Goal: Find specific page/section: Find specific page/section

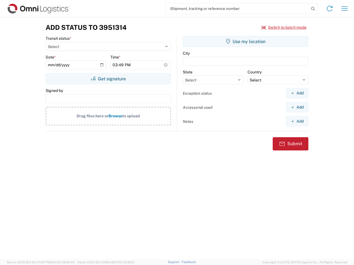
click at [237, 9] on input "search" at bounding box center [237, 8] width 143 height 11
click at [313, 9] on icon at bounding box center [313, 9] width 8 height 8
click at [330, 9] on icon at bounding box center [329, 8] width 9 height 9
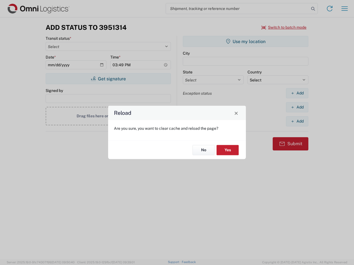
click at [344, 9] on div "Reload Are you sure, you want to clear cache and reload the page? No Yes" at bounding box center [177, 132] width 354 height 265
click at [284, 27] on div "Reload Are you sure, you want to clear cache and reload the page? No Yes" at bounding box center [177, 132] width 354 height 265
click at [108, 79] on div "Reload Are you sure, you want to clear cache and reload the page? No Yes" at bounding box center [177, 132] width 354 height 265
click at [245, 41] on div "Reload Are you sure, you want to clear cache and reload the page? No Yes" at bounding box center [177, 132] width 354 height 265
click at [297, 93] on div "Reload Are you sure, you want to clear cache and reload the page? No Yes" at bounding box center [177, 132] width 354 height 265
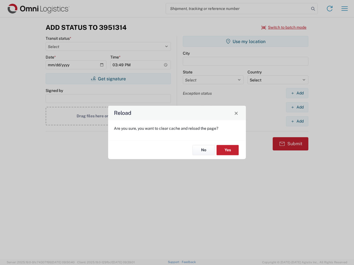
click at [297, 107] on div "Reload Are you sure, you want to clear cache and reload the page? No Yes" at bounding box center [177, 132] width 354 height 265
click at [297, 121] on div "Reload Are you sure, you want to clear cache and reload the page? No Yes" at bounding box center [177, 132] width 354 height 265
